Goal: Task Accomplishment & Management: Manage account settings

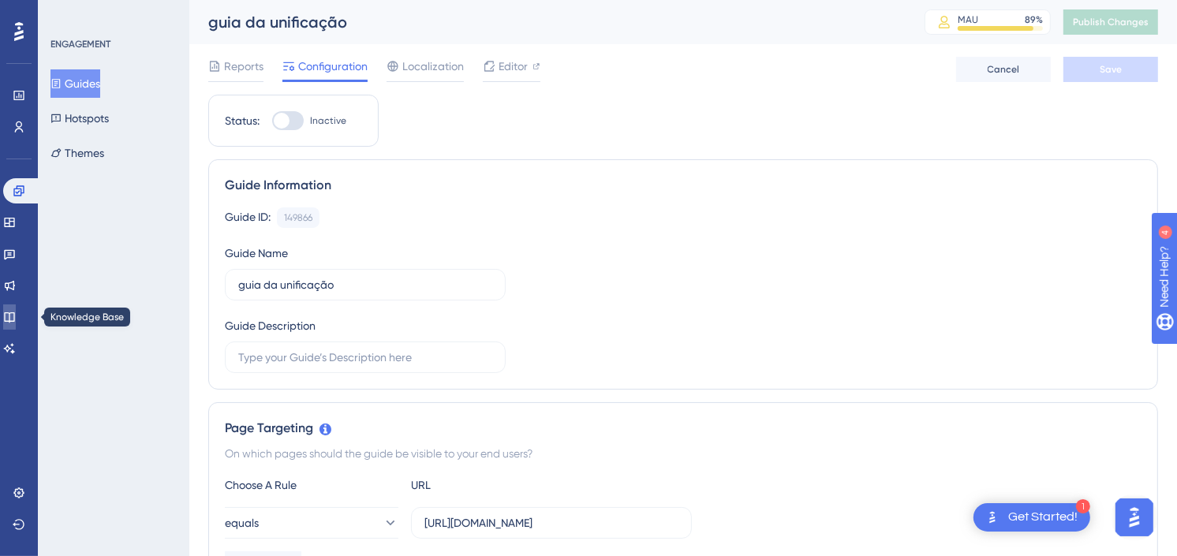
click at [14, 316] on icon at bounding box center [9, 317] width 10 height 10
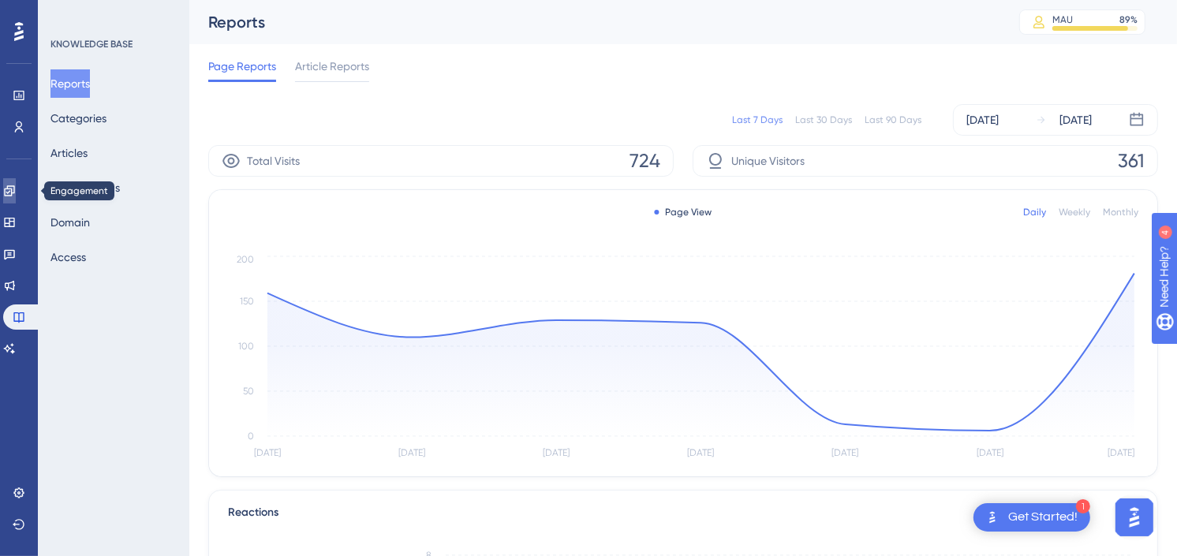
click at [16, 185] on icon at bounding box center [9, 191] width 13 height 13
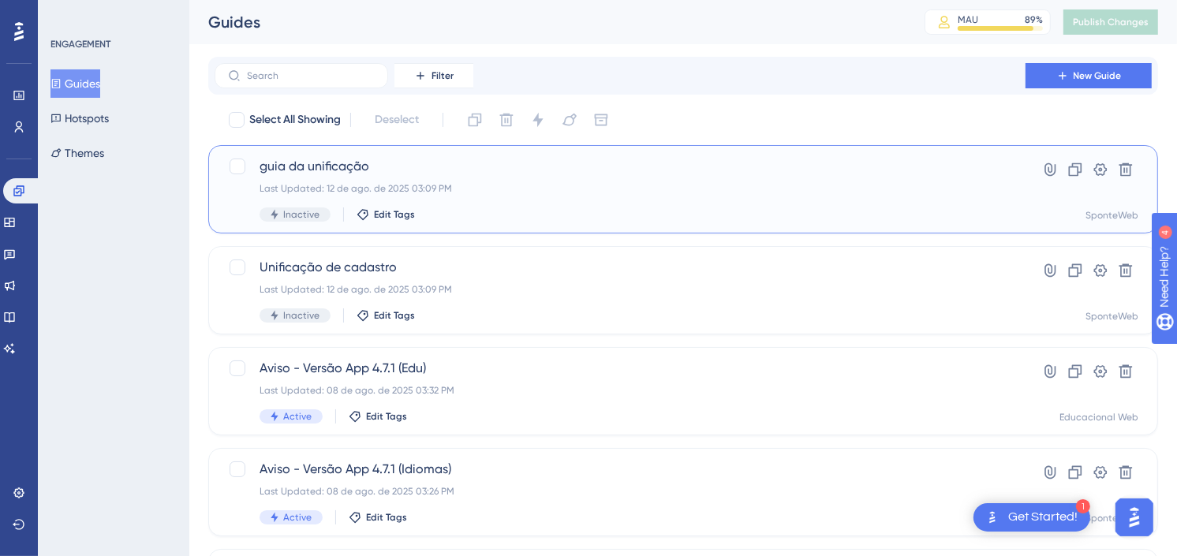
click at [492, 190] on div "Last Updated: 12 de ago. de 2025 03:09 PM" at bounding box center [620, 188] width 721 height 13
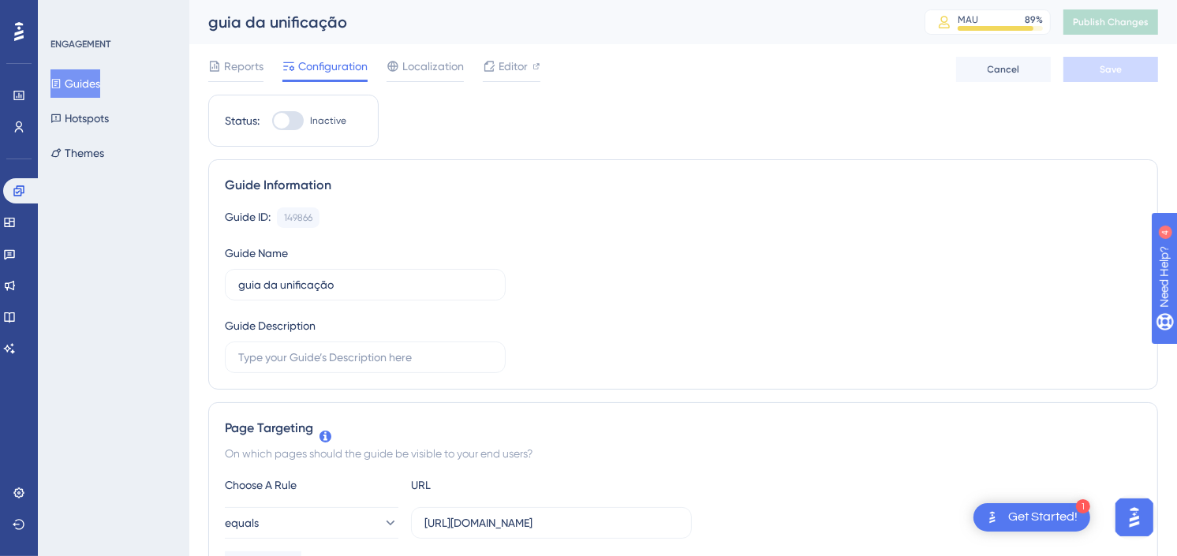
click at [274, 123] on div at bounding box center [282, 121] width 16 height 16
click at [272, 122] on input "Inactive" at bounding box center [271, 121] width 1 height 1
checkbox input "true"
click at [1093, 66] on button "Save" at bounding box center [1111, 69] width 95 height 25
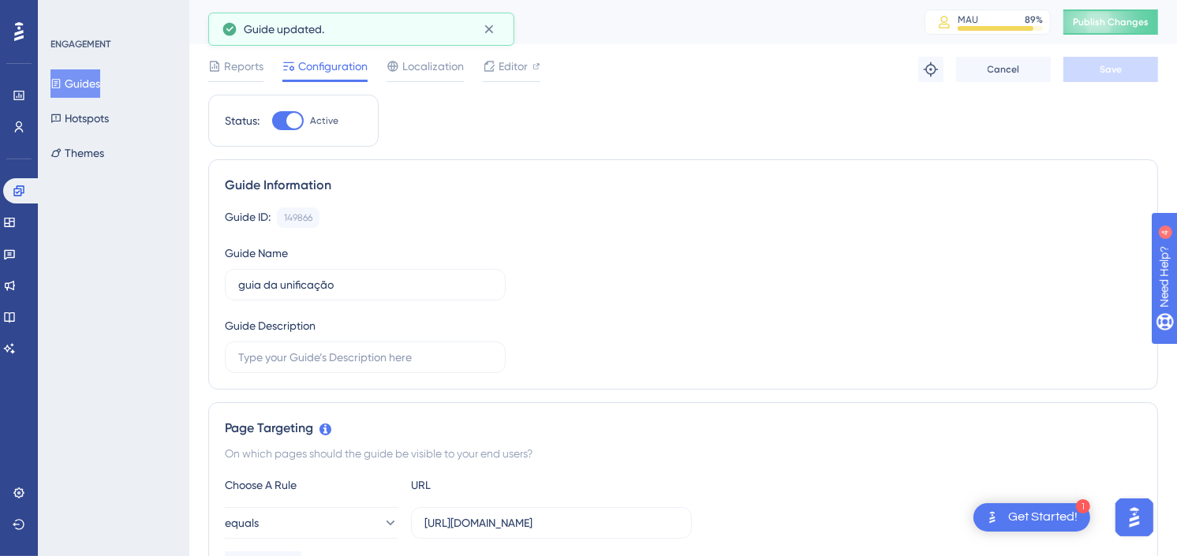
click at [84, 80] on button "Guides" at bounding box center [75, 83] width 50 height 28
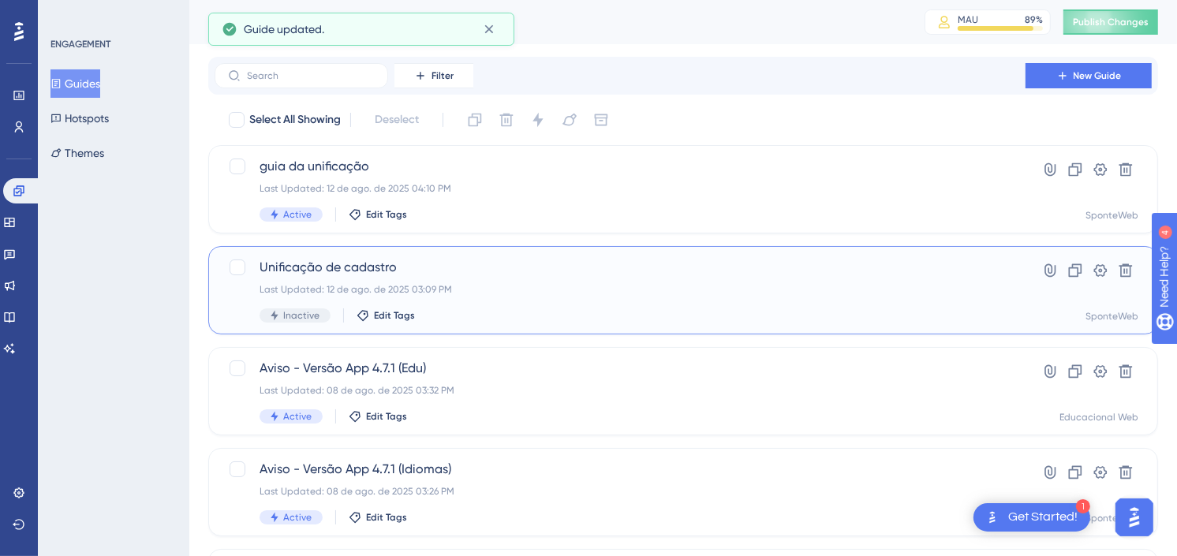
click at [406, 262] on span "Unificação de cadastro" at bounding box center [620, 267] width 721 height 19
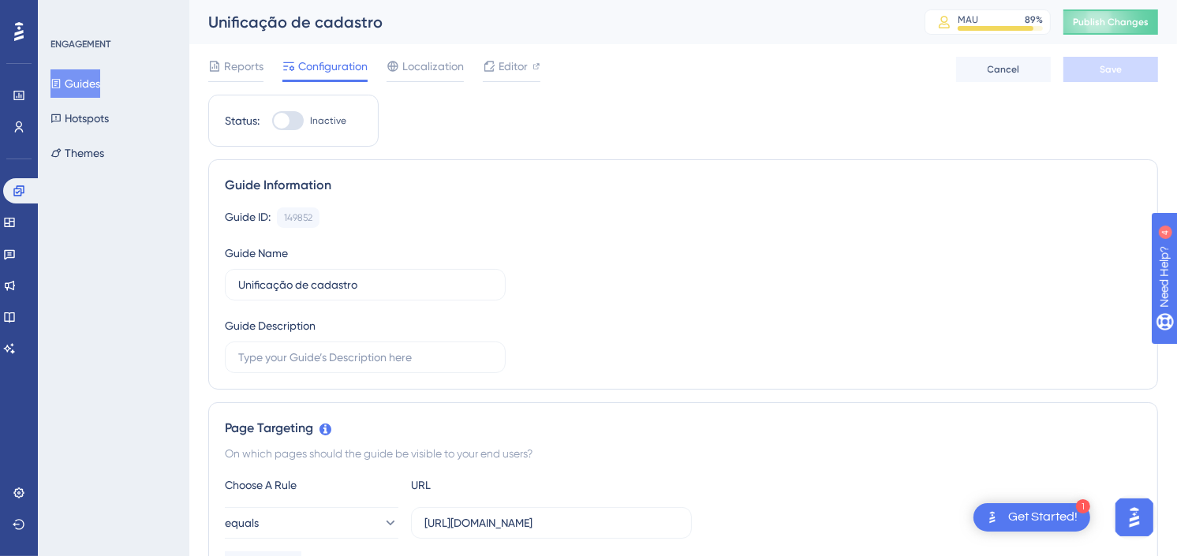
click at [290, 120] on div at bounding box center [288, 120] width 32 height 19
click at [272, 121] on input "Inactive" at bounding box center [271, 121] width 1 height 1
checkbox input "true"
click at [1089, 67] on button "Save" at bounding box center [1111, 69] width 95 height 25
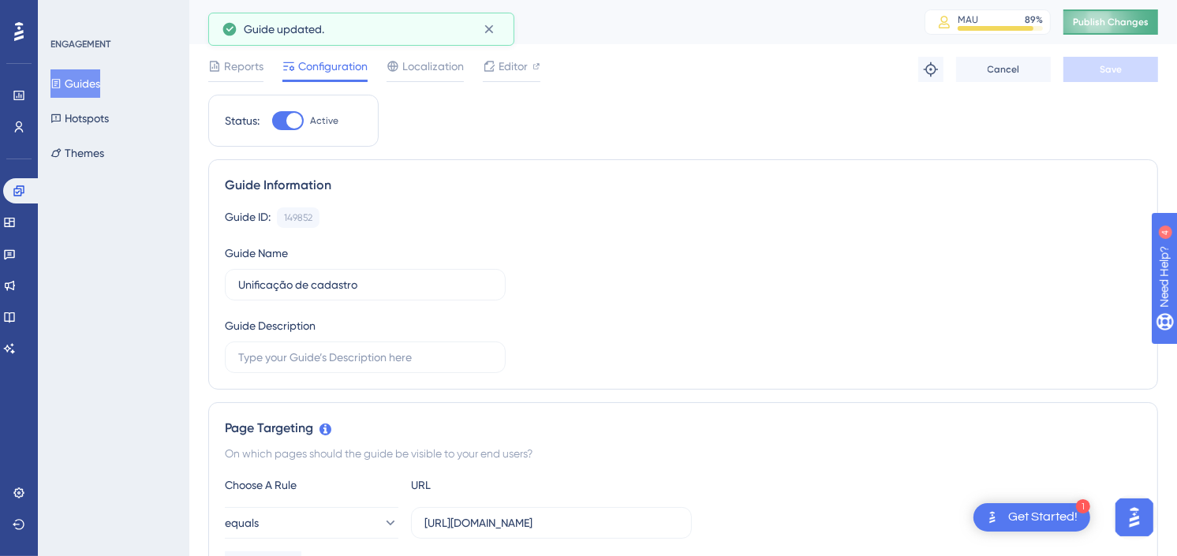
click at [1131, 27] on span "Publish Changes" at bounding box center [1111, 22] width 76 height 13
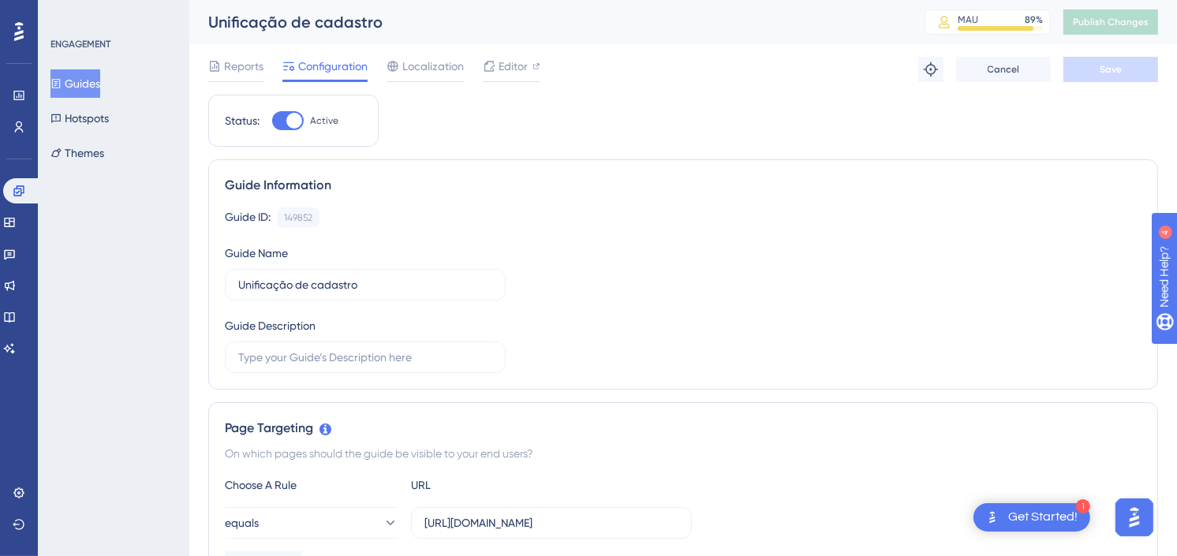
click at [98, 80] on button "Guides" at bounding box center [75, 83] width 50 height 28
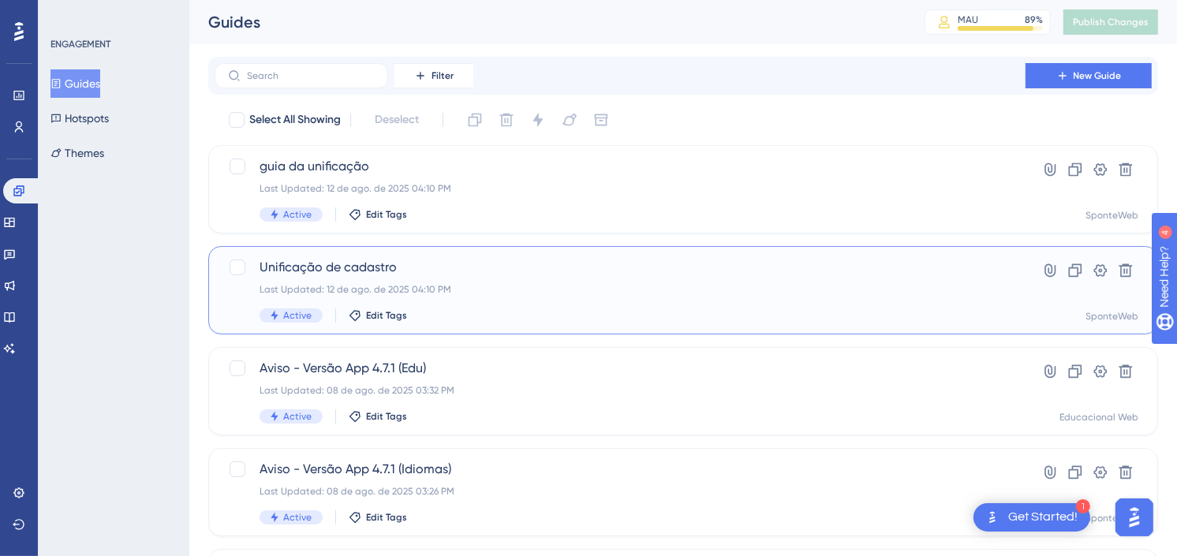
click at [443, 265] on span "Unificação de cadastro" at bounding box center [620, 267] width 721 height 19
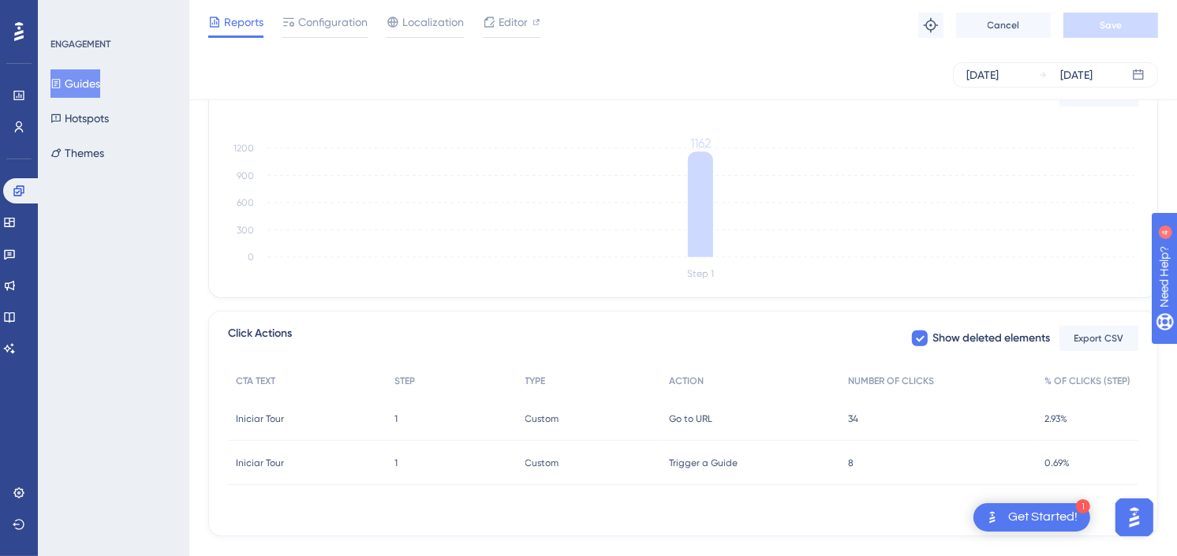
scroll to position [438, 0]
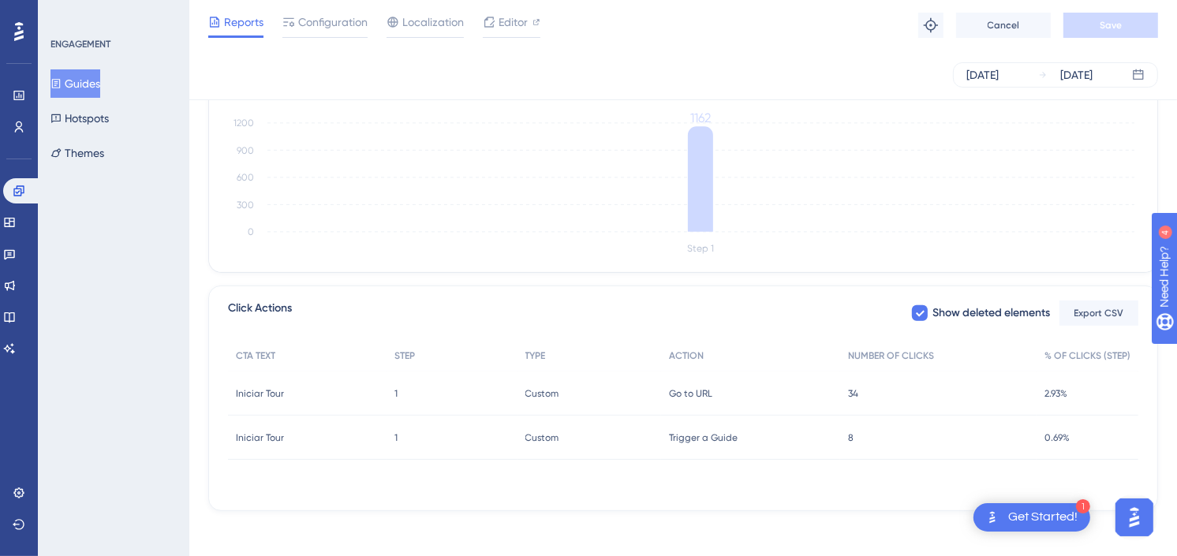
click at [96, 88] on button "Guides" at bounding box center [75, 83] width 50 height 28
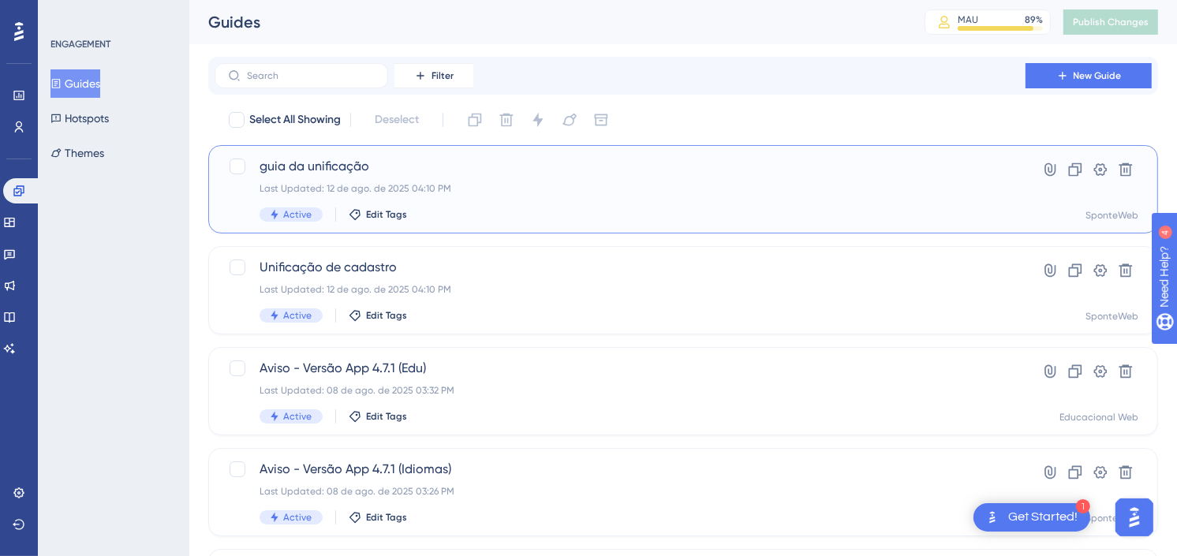
click at [396, 164] on span "guia da unificação" at bounding box center [620, 166] width 721 height 19
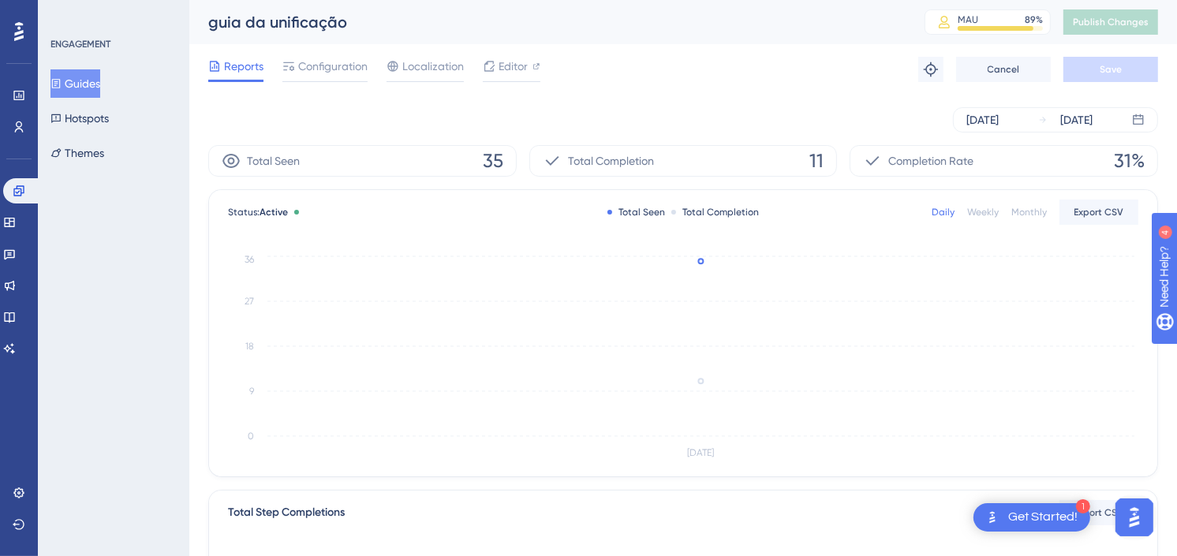
click at [752, 92] on div "Reports Configuration Localization Editor Troubleshoot Cancel Save" at bounding box center [683, 69] width 950 height 50
click at [90, 309] on div "ENGAGEMENT Guides Hotspots Themes" at bounding box center [113, 278] width 151 height 556
